Goal: Task Accomplishment & Management: Complete application form

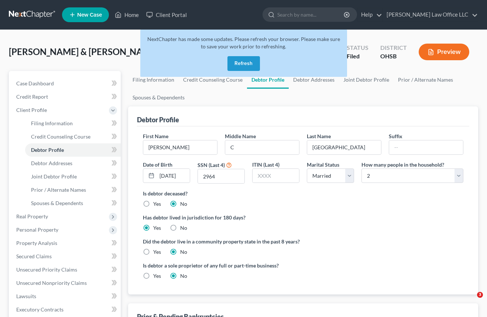
select select "1"
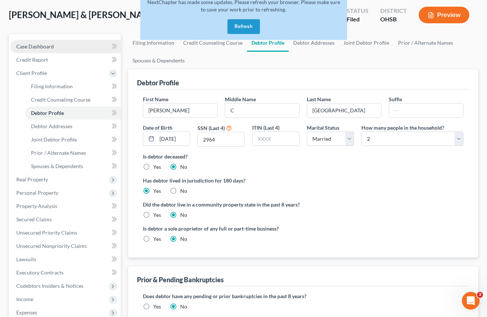
click at [42, 49] on link "Case Dashboard" at bounding box center [65, 46] width 110 height 13
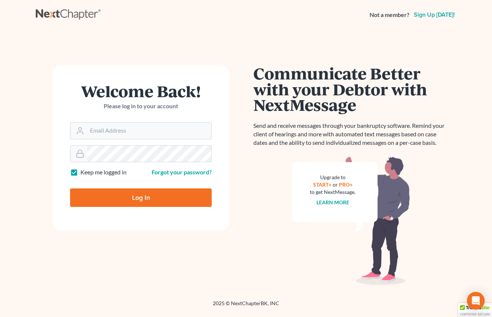
type input "[EMAIL_ADDRESS][DOMAIN_NAME]"
click at [149, 197] on input "Log In" at bounding box center [141, 197] width 142 height 18
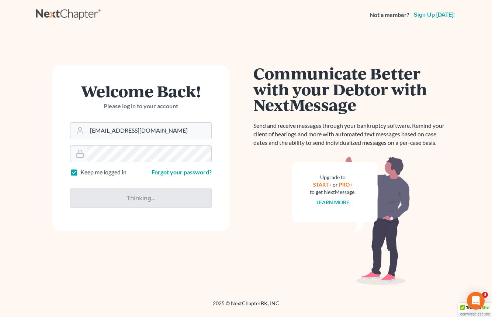
type input "Thinking..."
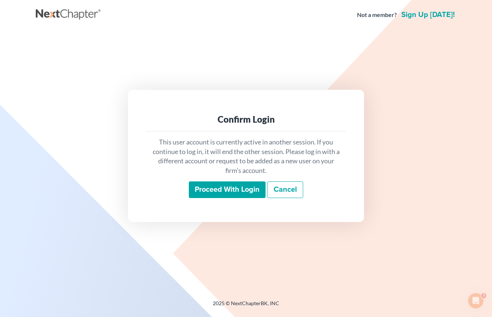
click at [230, 192] on input "Proceed with login" at bounding box center [227, 189] width 77 height 17
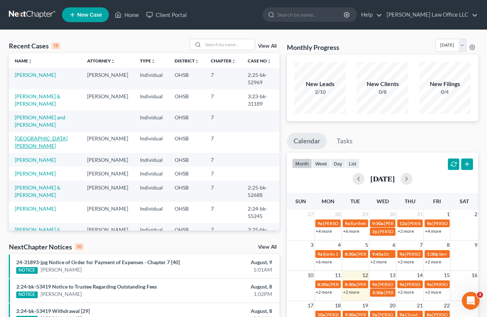
click at [44, 137] on link "Messina, Joseph" at bounding box center [41, 142] width 53 height 14
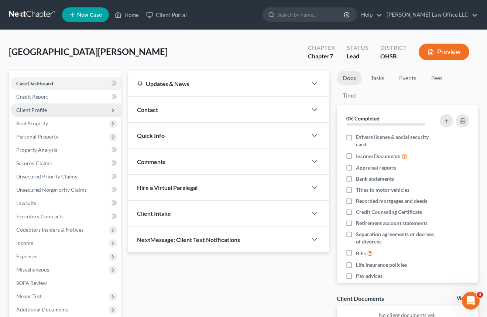
click at [51, 107] on span "Client Profile" at bounding box center [65, 109] width 110 height 13
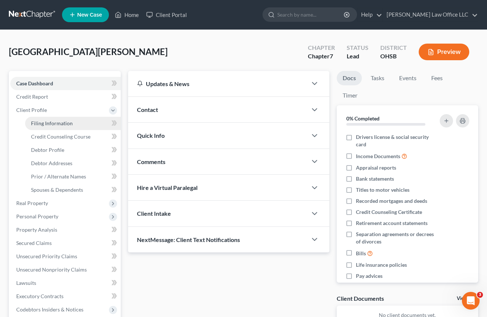
click at [51, 123] on span "Filing Information" at bounding box center [52, 123] width 42 height 6
select select "1"
select select "0"
select select "36"
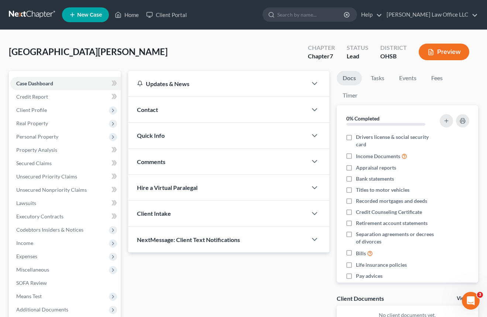
click at [107, 55] on div "Messina, Joseph Upgraded Chapter Chapter 7 Status Lead District OHSB Preview" at bounding box center [243, 55] width 469 height 32
click at [39, 15] on link at bounding box center [32, 14] width 47 height 13
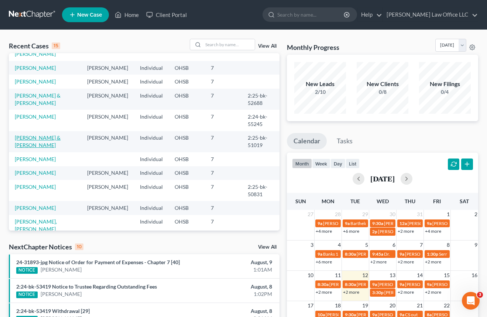
scroll to position [111, 0]
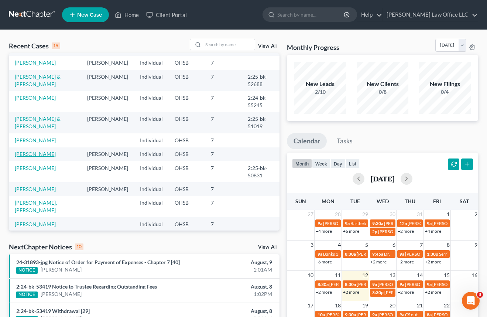
click at [43, 157] on link "[PERSON_NAME]" at bounding box center [35, 154] width 41 height 6
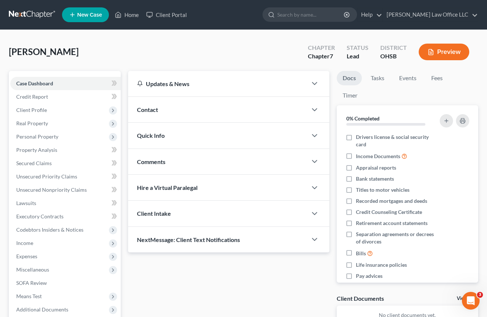
click at [282, 39] on div "[PERSON_NAME] Upgraded Chapter Chapter 7 Status Lead District OHSB Preview" at bounding box center [243, 55] width 469 height 32
click at [31, 242] on span "Income" at bounding box center [24, 242] width 17 height 6
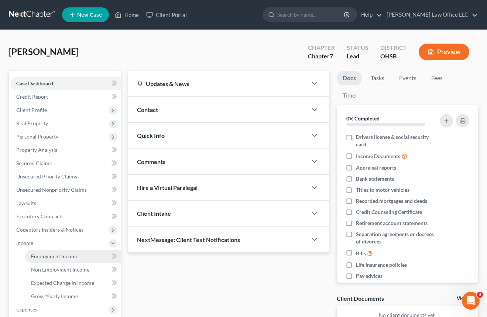
click at [46, 256] on span "Employment Income" at bounding box center [54, 256] width 47 height 6
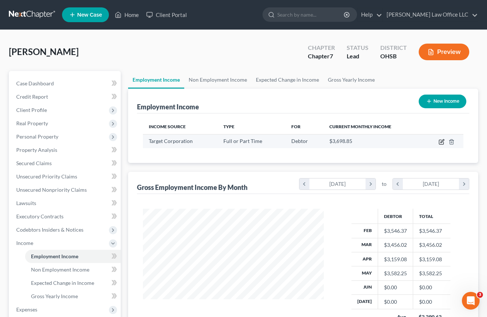
click at [442, 141] on icon "button" at bounding box center [441, 140] width 3 height 3
select select "0"
select select "24"
select select "3"
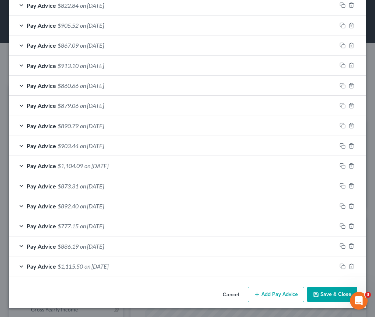
click at [257, 295] on button "Add Pay Advice" at bounding box center [276, 293] width 56 height 15
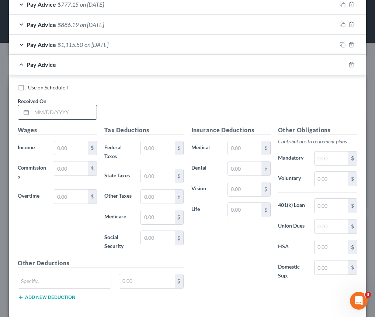
click at [39, 113] on input "text" at bounding box center [64, 112] width 65 height 14
type input "[DATE]"
click at [59, 150] on input "text" at bounding box center [71, 148] width 34 height 14
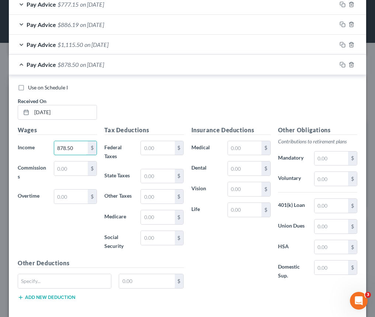
scroll to position [733, 0]
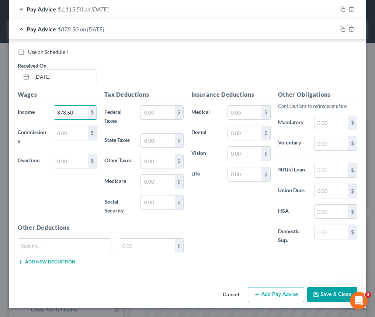
type input "878.50"
click at [285, 297] on button "Add Pay Advice" at bounding box center [276, 294] width 56 height 15
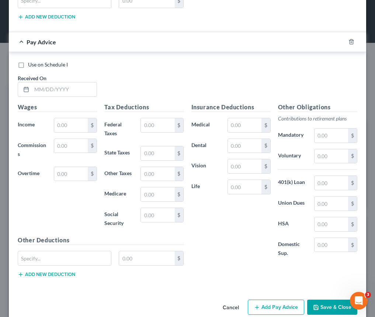
scroll to position [990, 0]
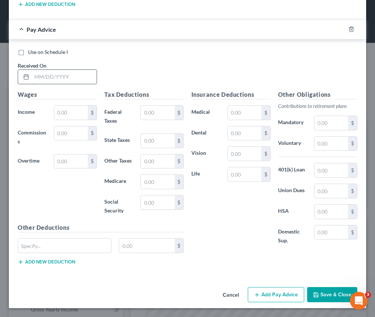
click at [38, 73] on input "text" at bounding box center [64, 77] width 65 height 14
type input "5"
click at [44, 76] on input "text" at bounding box center [64, 77] width 65 height 14
paste input "[DATE]"
type input "[DATE]"
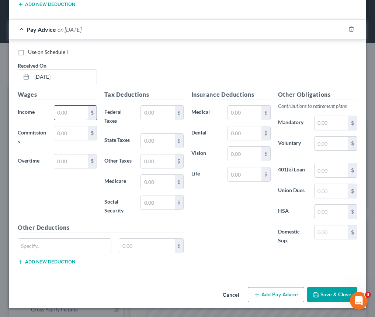
click at [63, 113] on input "text" at bounding box center [71, 113] width 34 height 14
paste input "1,212.30"
type input "1,212.30"
click at [268, 292] on button "Add Pay Advice" at bounding box center [276, 294] width 56 height 15
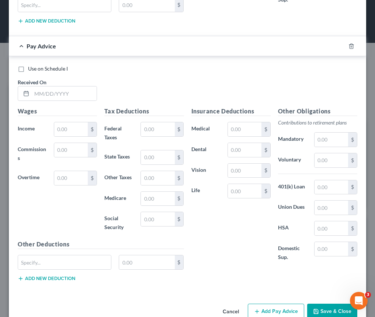
scroll to position [1248, 0]
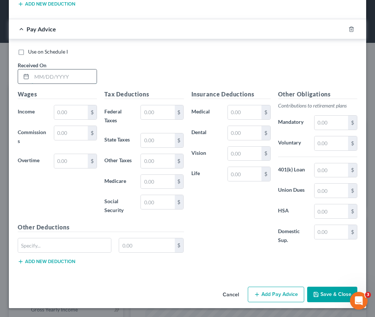
click at [35, 78] on input "text" at bounding box center [64, 76] width 65 height 14
paste input "[DATE]"
type input "[DATE]"
click at [62, 113] on input "text" at bounding box center [71, 112] width 34 height 14
paste input "863.37"
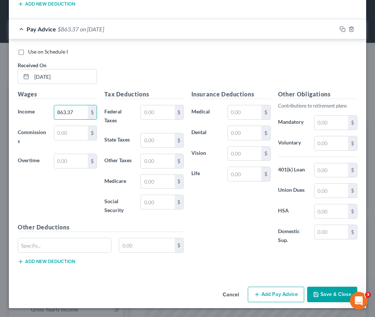
type input "863.37"
click at [254, 296] on icon "button" at bounding box center [257, 294] width 6 height 6
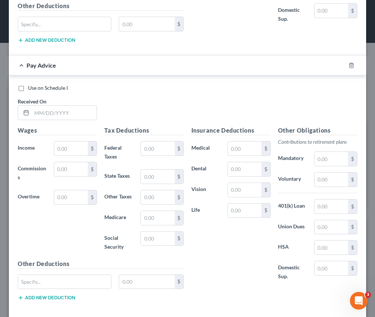
scroll to position [1469, 0]
click at [49, 116] on input "text" at bounding box center [64, 112] width 65 height 14
paste input "[DATE]"
type input "[DATE]"
click at [57, 149] on input "text" at bounding box center [71, 148] width 34 height 14
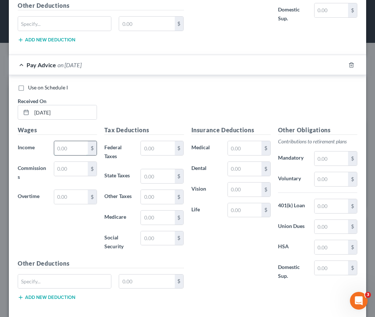
paste input "950.31"
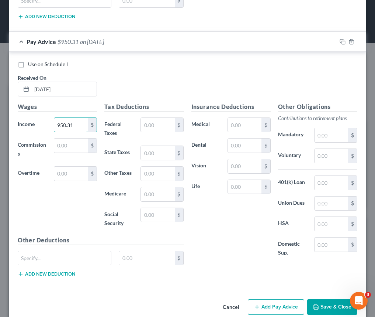
scroll to position [1505, 0]
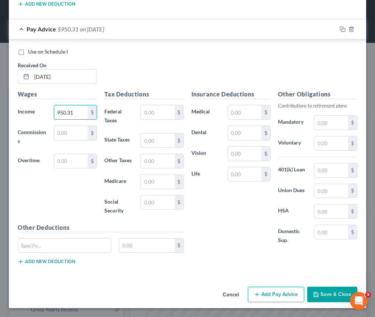
type input "950.31"
click at [275, 294] on button "Add Pay Advice" at bounding box center [276, 293] width 56 height 15
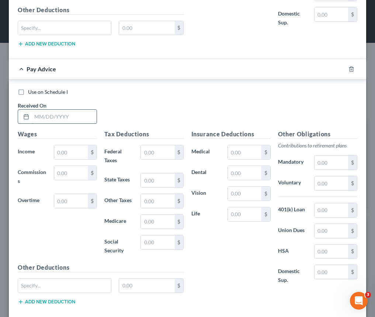
scroll to position [1726, 0]
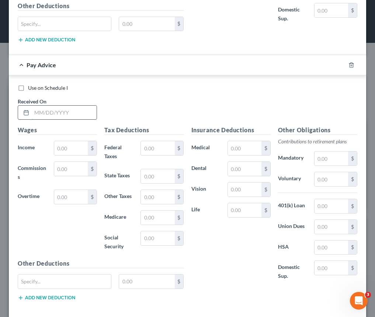
click at [35, 113] on input "text" at bounding box center [64, 113] width 65 height 14
paste input "[DATE]"
type input "[DATE]"
click at [65, 151] on input "text" at bounding box center [71, 148] width 34 height 14
paste input "1,079.51"
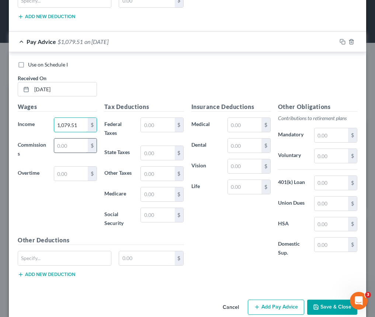
scroll to position [1762, 0]
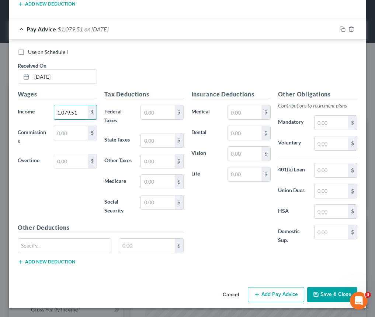
type input "1,079.51"
click at [270, 297] on button "Add Pay Advice" at bounding box center [276, 294] width 56 height 15
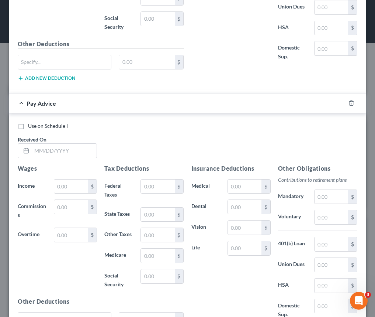
scroll to position [1947, 0]
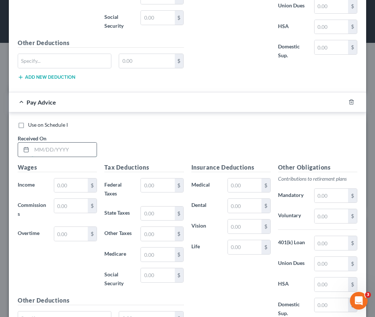
click at [33, 148] on input "text" at bounding box center [64, 149] width 65 height 14
click at [36, 145] on input "text" at bounding box center [64, 149] width 65 height 14
paste input "[DATE]"
type input "[DATE]"
click at [68, 186] on input "text" at bounding box center [71, 185] width 34 height 14
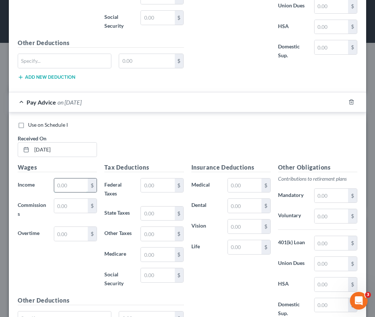
paste input "895.97"
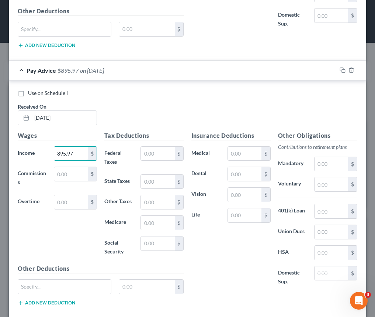
scroll to position [2019, 0]
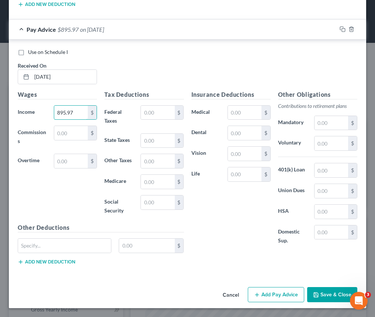
type input "895.97"
click at [254, 294] on icon "button" at bounding box center [257, 295] width 6 height 6
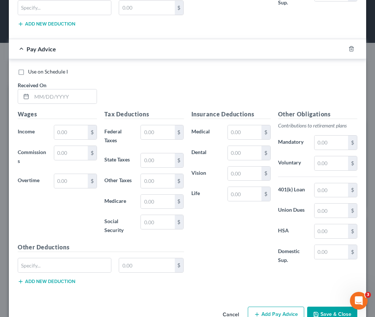
scroll to position [2277, 0]
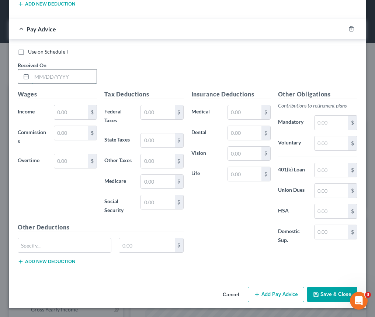
click at [38, 77] on input "text" at bounding box center [64, 76] width 65 height 14
paste input "[DATE]"
type input "[DATE]"
click at [59, 114] on input "text" at bounding box center [71, 112] width 34 height 14
paste input "913.45"
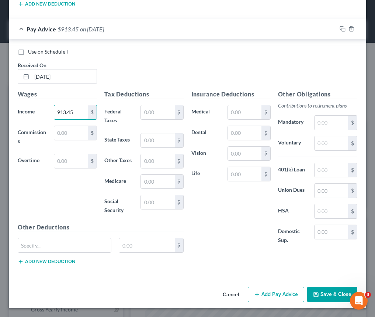
type input "913.45"
click at [259, 294] on button "Add Pay Advice" at bounding box center [276, 293] width 56 height 15
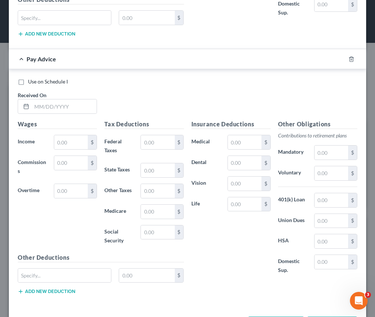
scroll to position [2534, 0]
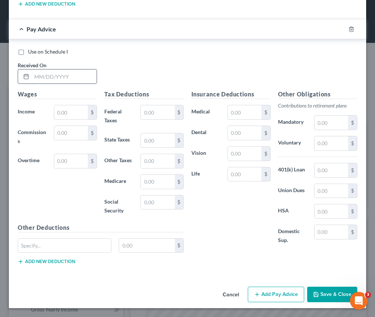
click at [46, 80] on input "text" at bounding box center [64, 76] width 65 height 14
paste input "[DATE]"
type input "[DATE]"
click at [55, 113] on input "text" at bounding box center [71, 112] width 34 height 14
paste input "877.34"
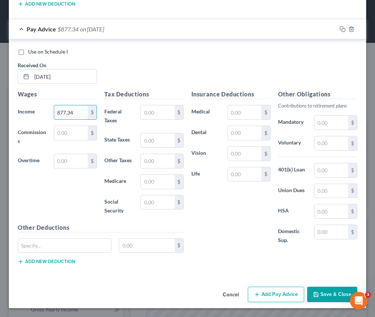
type input "877.34"
click at [257, 293] on button "Add Pay Advice" at bounding box center [276, 293] width 56 height 15
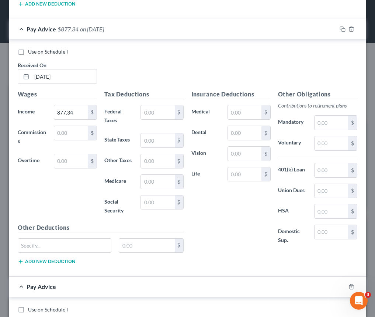
scroll to position [2791, 0]
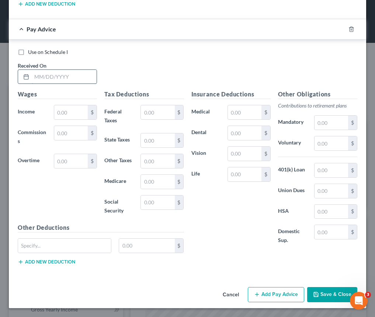
click at [43, 77] on input "text" at bounding box center [64, 77] width 65 height 14
paste input "[DATE]"
type input "[DATE]"
click at [67, 112] on input "text" at bounding box center [71, 112] width 34 height 14
paste input "918.10"
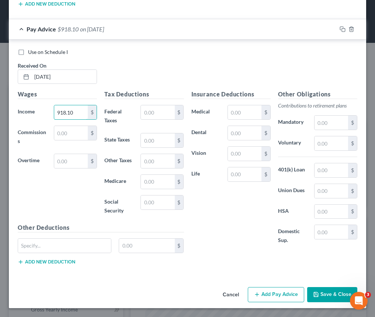
type input "918.10"
click at [257, 294] on button "Add Pay Advice" at bounding box center [276, 294] width 56 height 15
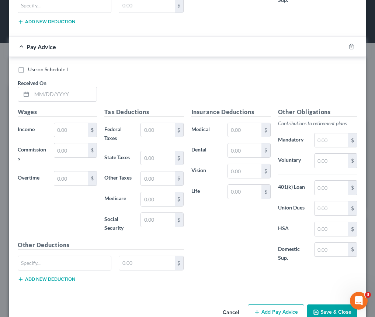
scroll to position [3048, 0]
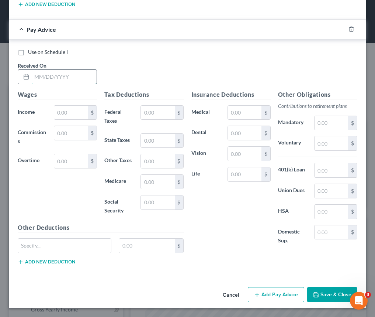
click at [41, 79] on input "text" at bounding box center [64, 77] width 65 height 14
paste input "[DATE]"
type input "[DATE]"
click at [63, 114] on input "text" at bounding box center [71, 113] width 34 height 14
paste input "1,160.25"
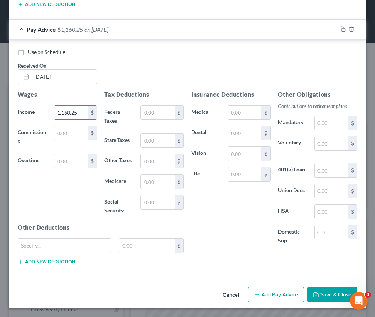
type input "1,160.25"
click at [263, 294] on button "Add Pay Advice" at bounding box center [276, 294] width 56 height 15
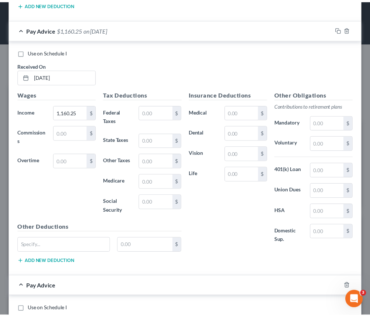
scroll to position [3306, 0]
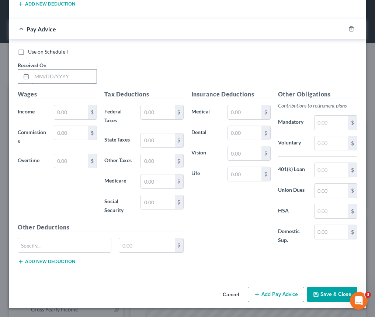
click at [55, 75] on input "text" at bounding box center [64, 76] width 65 height 14
paste input "[DATE]"
type input "[DATE]"
click at [61, 114] on input "text" at bounding box center [71, 112] width 34 height 14
paste input "905.99"
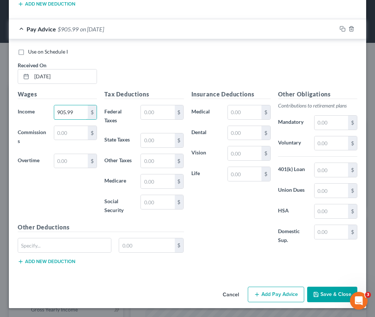
type input "905.99"
click at [314, 296] on icon "button" at bounding box center [316, 294] width 6 height 6
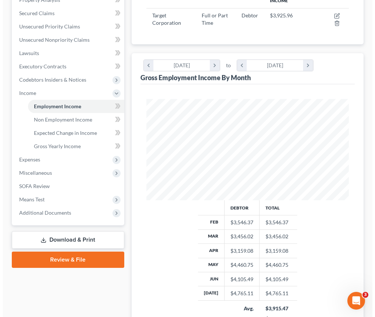
scroll to position [64, 0]
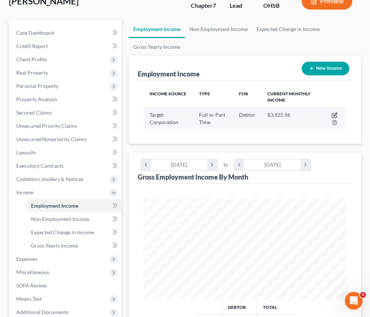
click at [333, 114] on icon "button" at bounding box center [334, 115] width 6 height 6
select select "0"
select select "24"
select select "3"
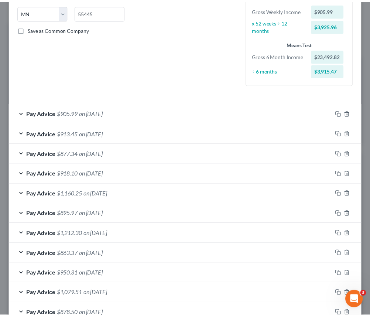
scroll to position [0, 0]
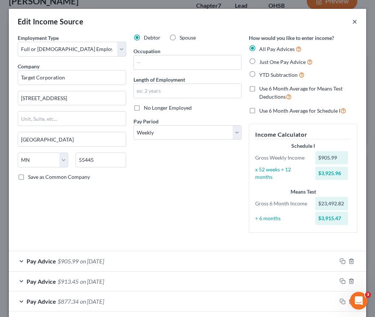
click at [352, 21] on button "×" at bounding box center [354, 21] width 5 height 9
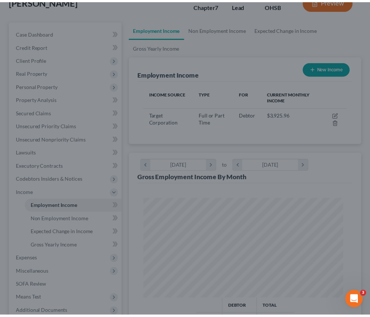
scroll to position [368913, 368796]
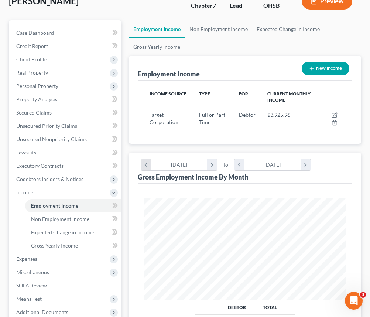
click at [146, 166] on icon "chevron_left" at bounding box center [146, 164] width 10 height 11
click at [306, 168] on icon "chevron_right" at bounding box center [305, 164] width 10 height 11
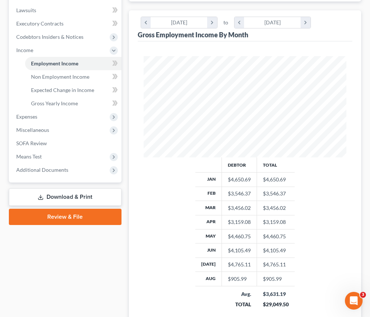
scroll to position [101, 0]
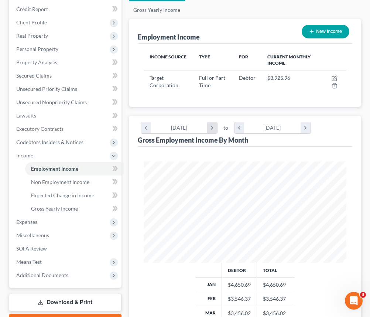
click at [209, 126] on icon "chevron_right" at bounding box center [212, 127] width 10 height 11
